Goal: Find specific page/section: Find specific page/section

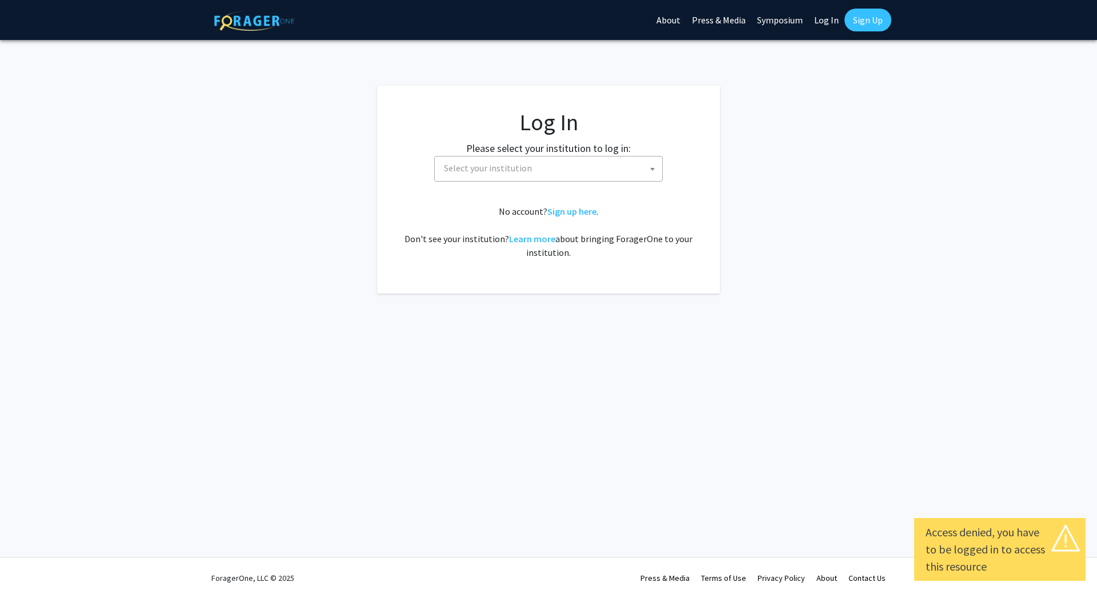
click at [815, 24] on link "Log In" at bounding box center [827, 20] width 36 height 40
select select "34"
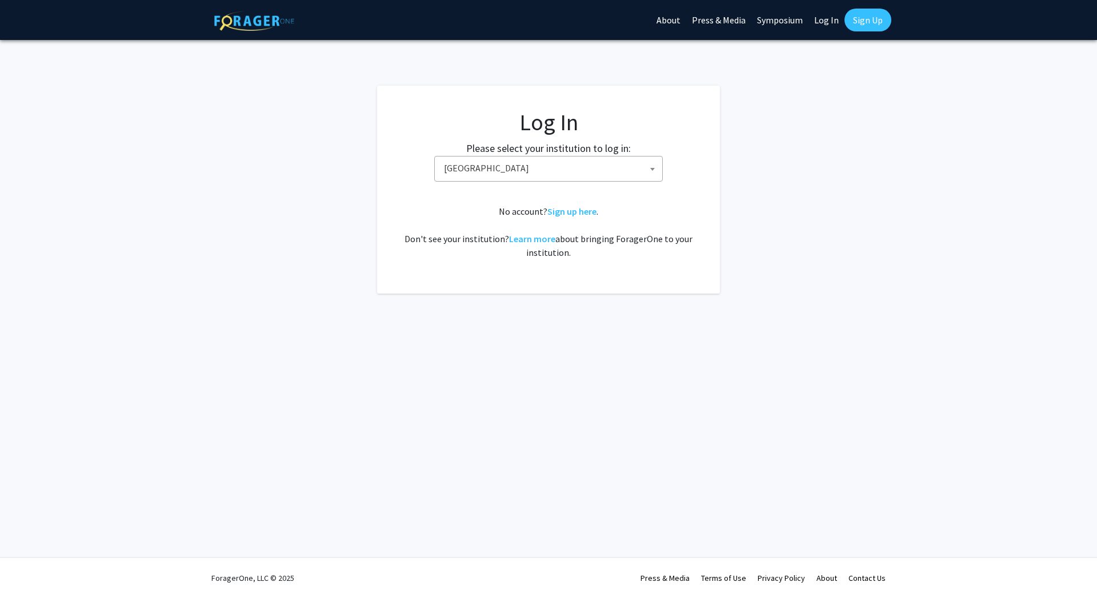
click at [819, 22] on link "Log In" at bounding box center [827, 20] width 36 height 40
click at [826, 29] on link "Log In" at bounding box center [827, 20] width 36 height 40
click at [604, 165] on span "Baylor University" at bounding box center [550, 168] width 223 height 23
type input "university of kent"
select select "13"
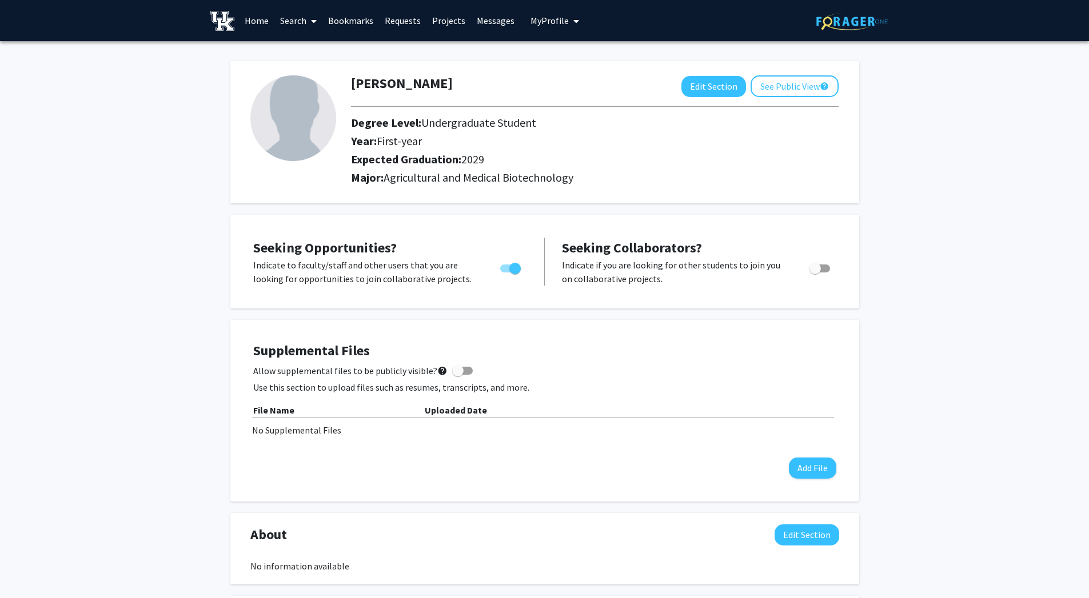
click at [309, 22] on span at bounding box center [311, 21] width 10 height 40
click at [309, 46] on span "Faculty/Staff" at bounding box center [316, 52] width 84 height 23
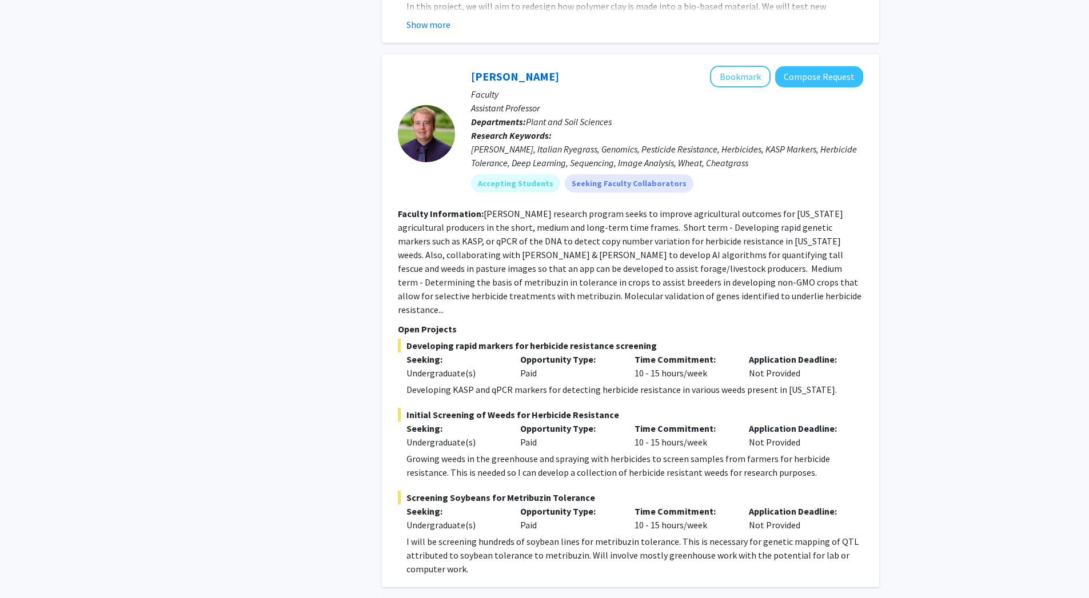
scroll to position [2017, 0]
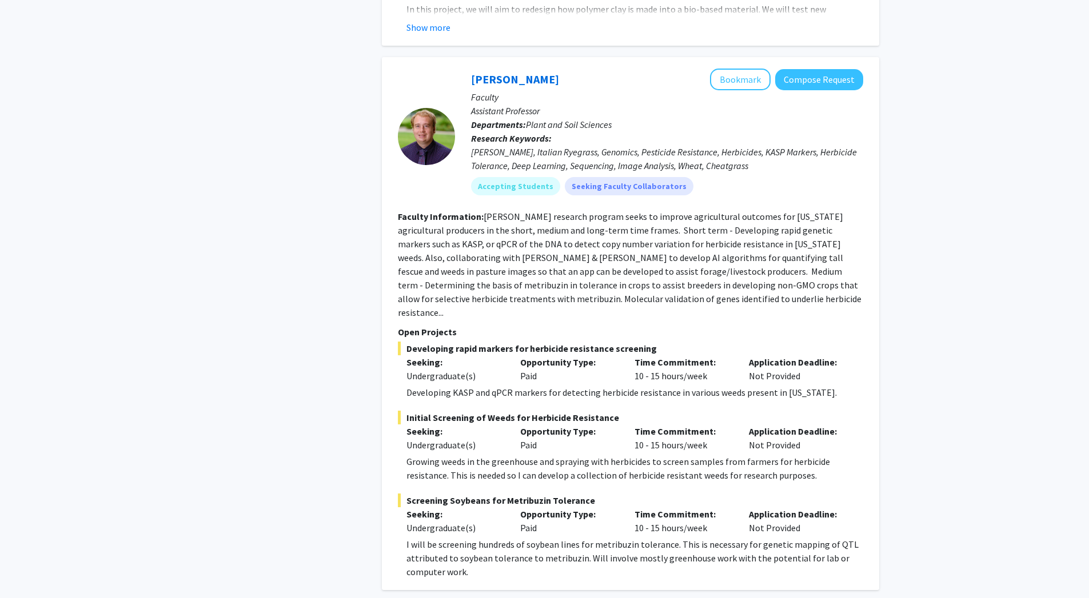
click at [447, 119] on div at bounding box center [426, 136] width 57 height 57
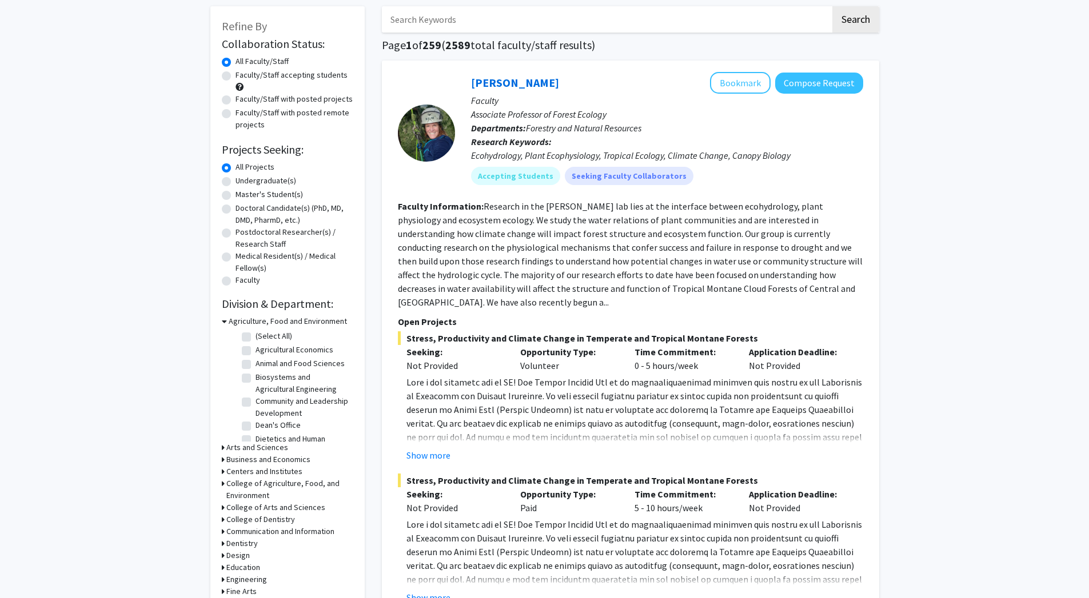
scroll to position [0, 0]
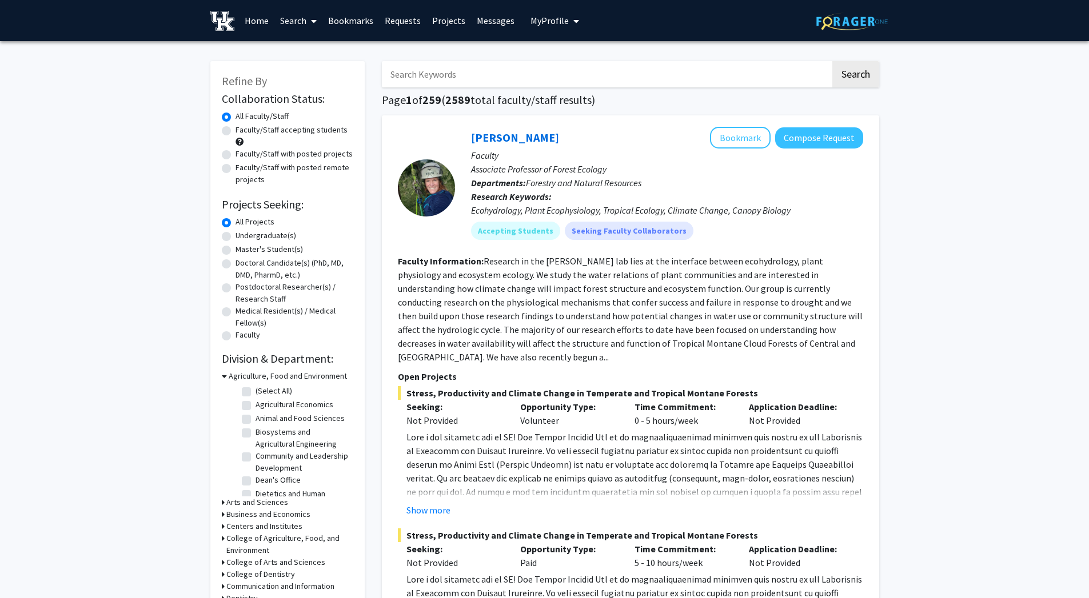
click at [548, 19] on span "My Profile" at bounding box center [549, 20] width 38 height 11
click at [567, 71] on span "View Profile" at bounding box center [601, 65] width 69 height 13
